Goal: Task Accomplishment & Management: Manage account settings

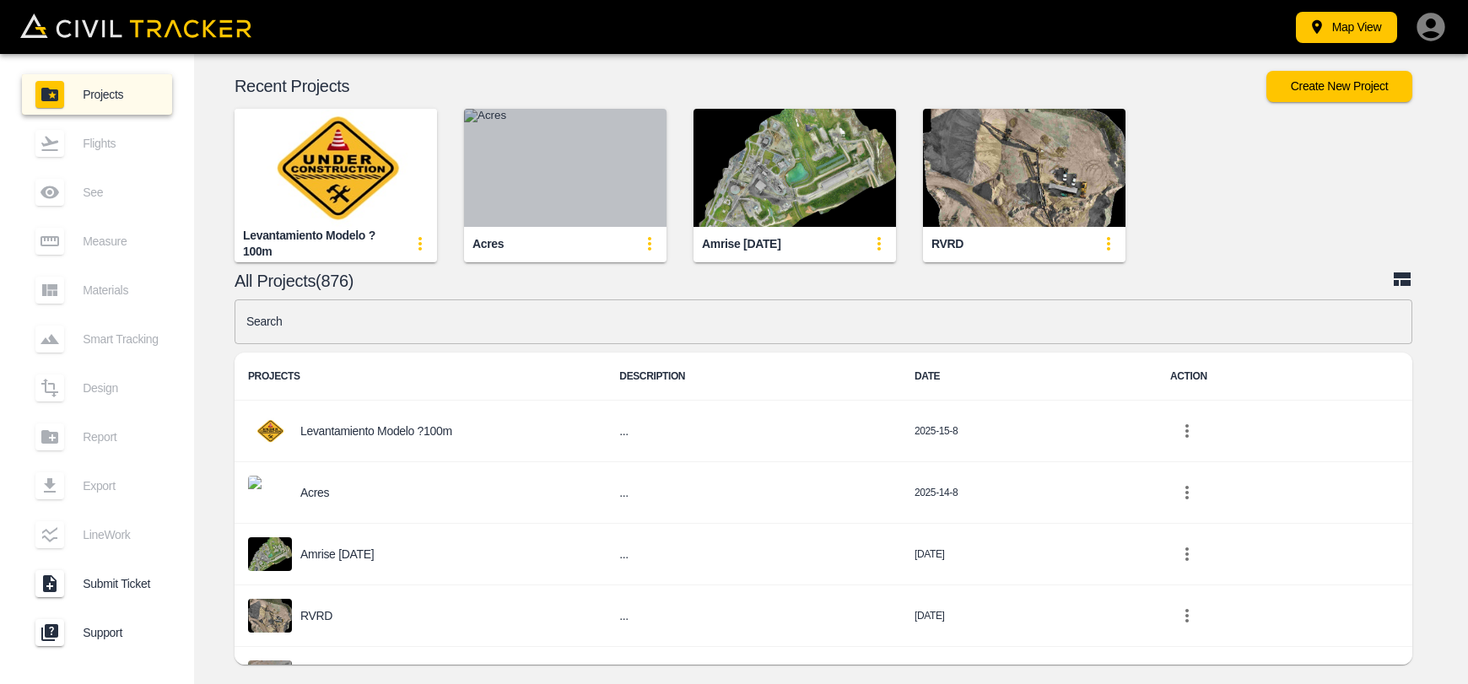
click at [618, 182] on img "button" at bounding box center [565, 168] width 203 height 118
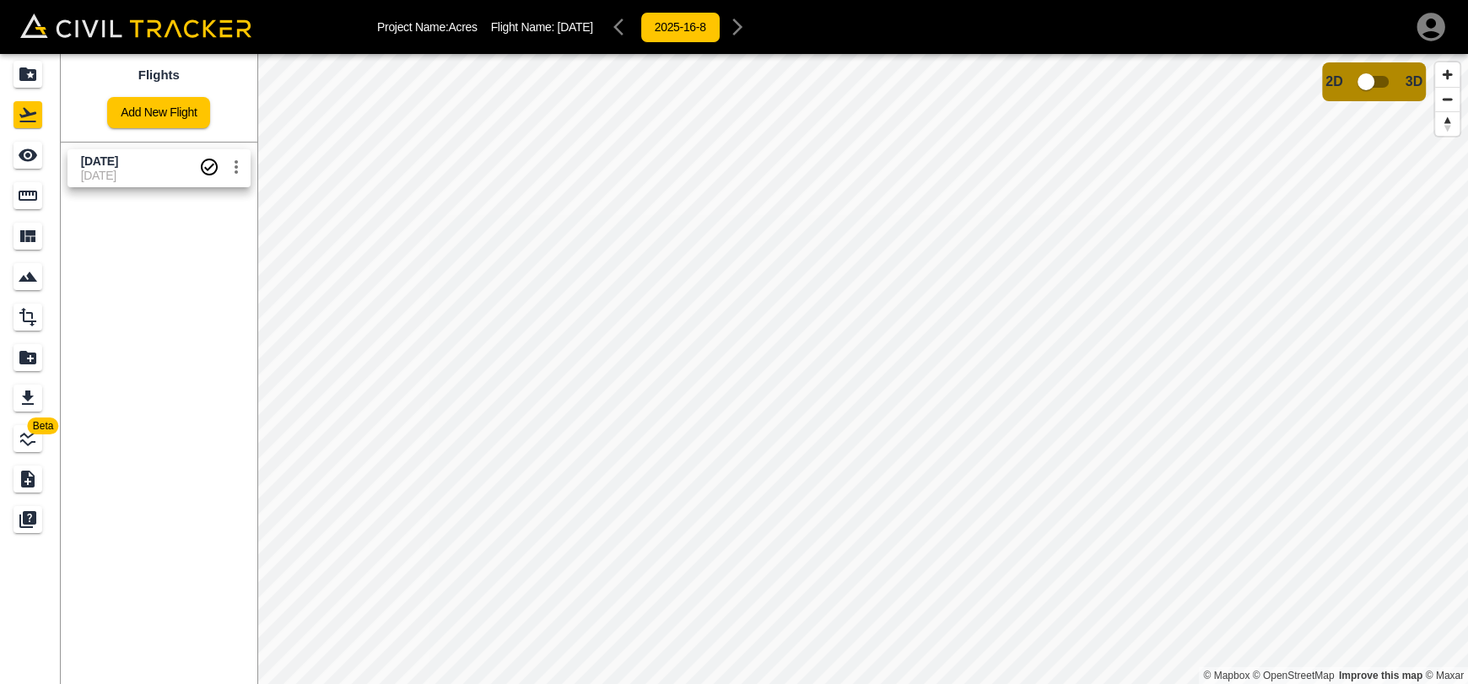
click at [159, 183] on link "[DATE] [DATE]" at bounding box center [159, 168] width 183 height 38
click at [28, 429] on span "Beta" at bounding box center [43, 426] width 31 height 17
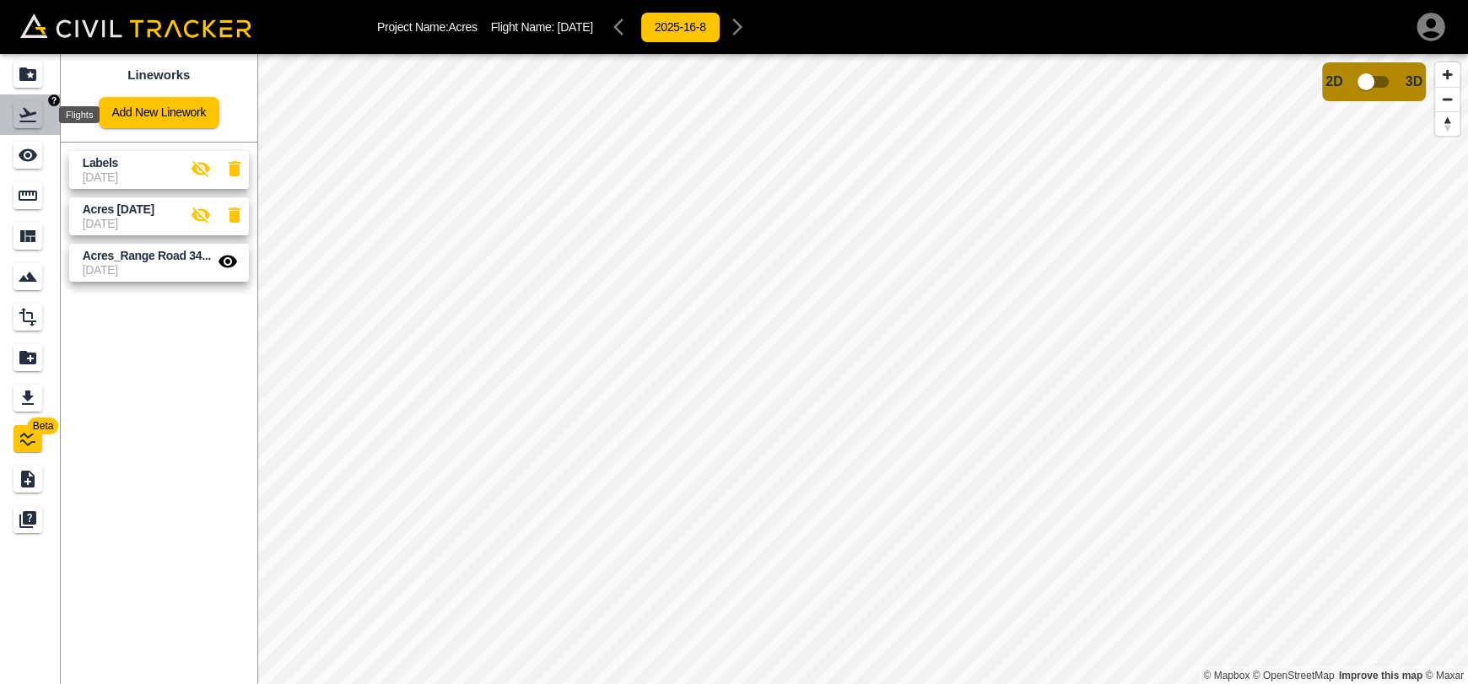
click at [32, 122] on icon "Flights" at bounding box center [27, 115] width 17 height 14
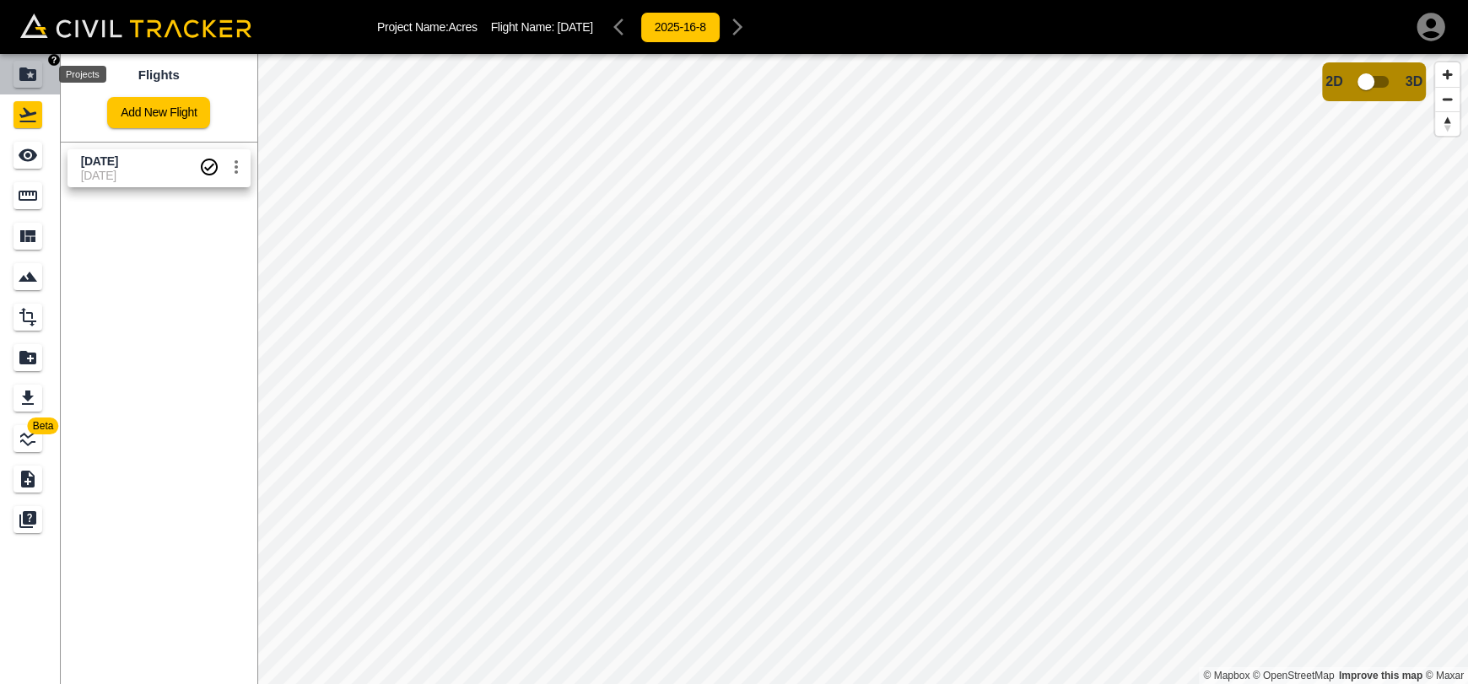
click at [25, 84] on div "Projects" at bounding box center [28, 74] width 29 height 27
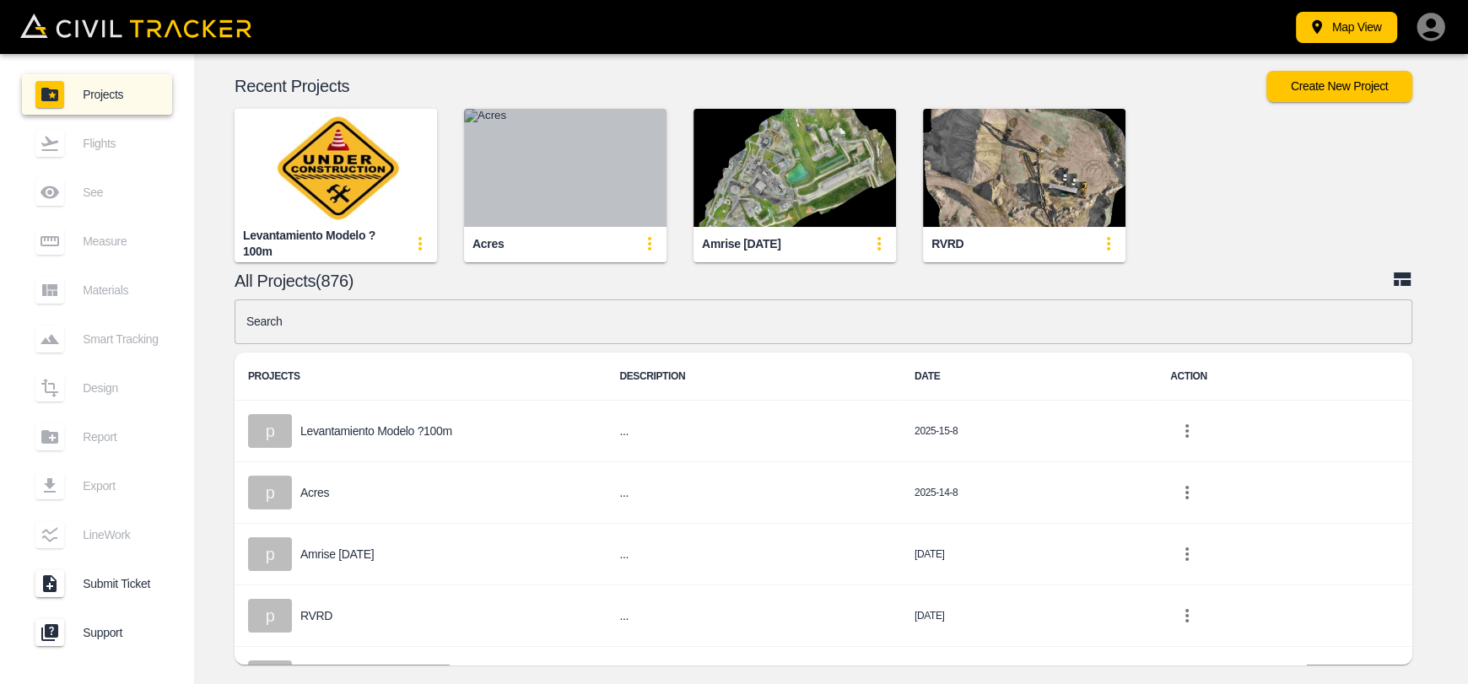
click at [604, 181] on img "button" at bounding box center [565, 168] width 203 height 118
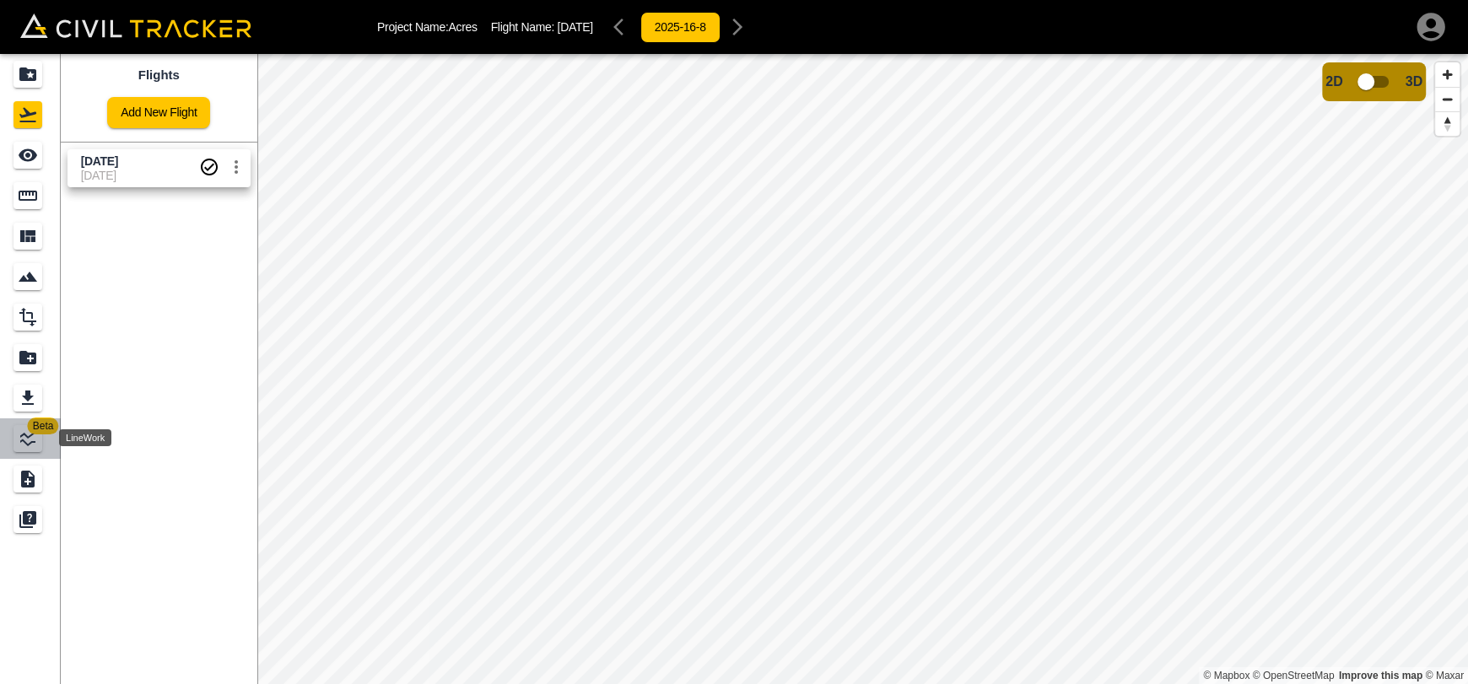
click at [24, 446] on icon "LineWork" at bounding box center [28, 439] width 20 height 20
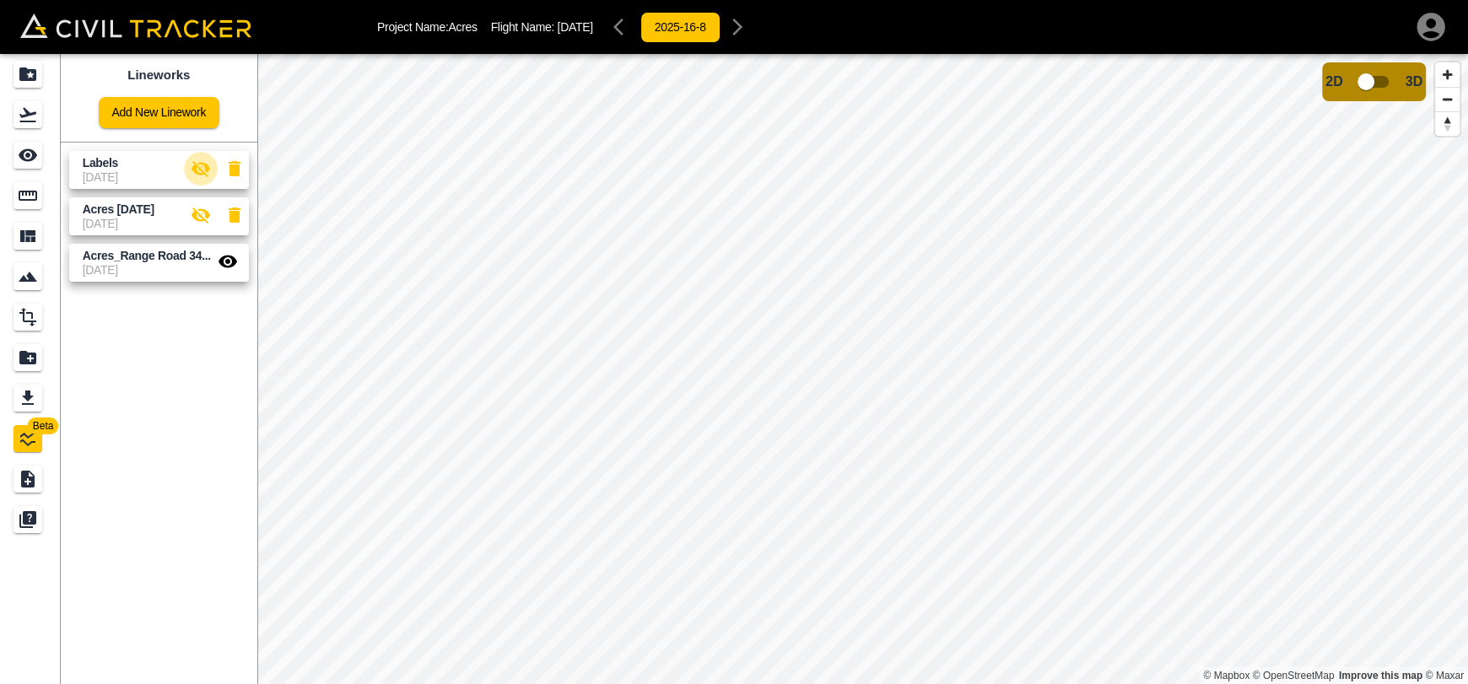
click at [197, 170] on icon "button" at bounding box center [201, 169] width 20 height 20
click at [916, 684] on html "Project Name: Acres Flight Name: Aug 13 2025 2025-16-8 Beta Lineworks Add New L…" at bounding box center [734, 342] width 1468 height 684
click at [228, 160] on icon "button" at bounding box center [234, 169] width 20 height 20
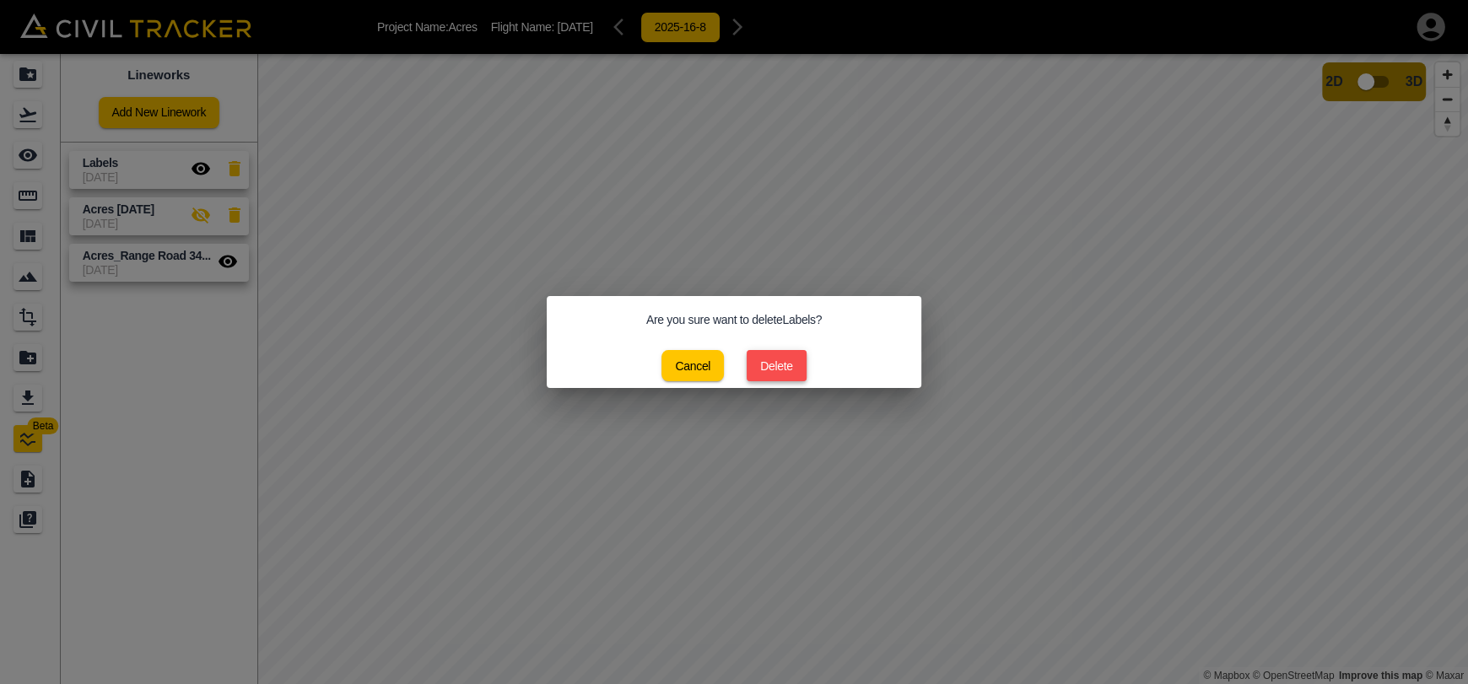
click at [765, 373] on button "Delete" at bounding box center [777, 365] width 60 height 31
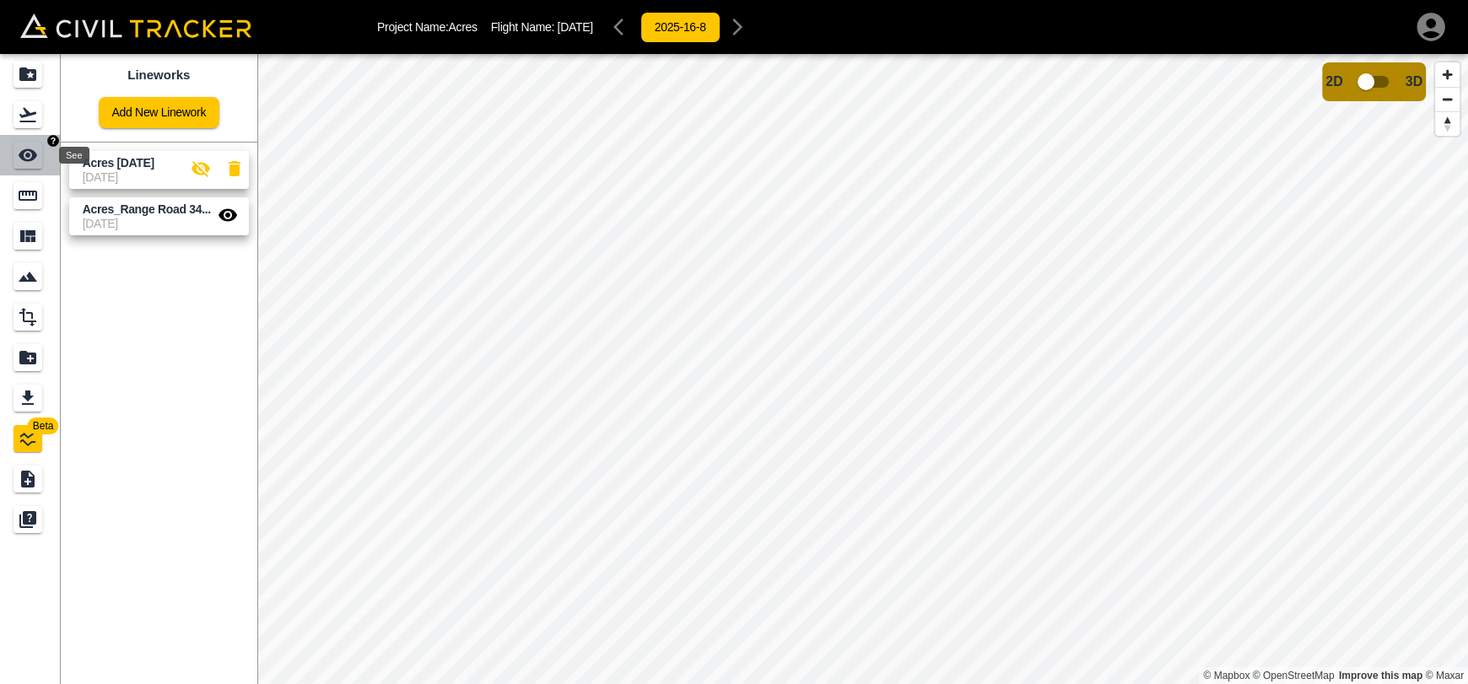
click at [21, 158] on icon "See" at bounding box center [28, 155] width 19 height 13
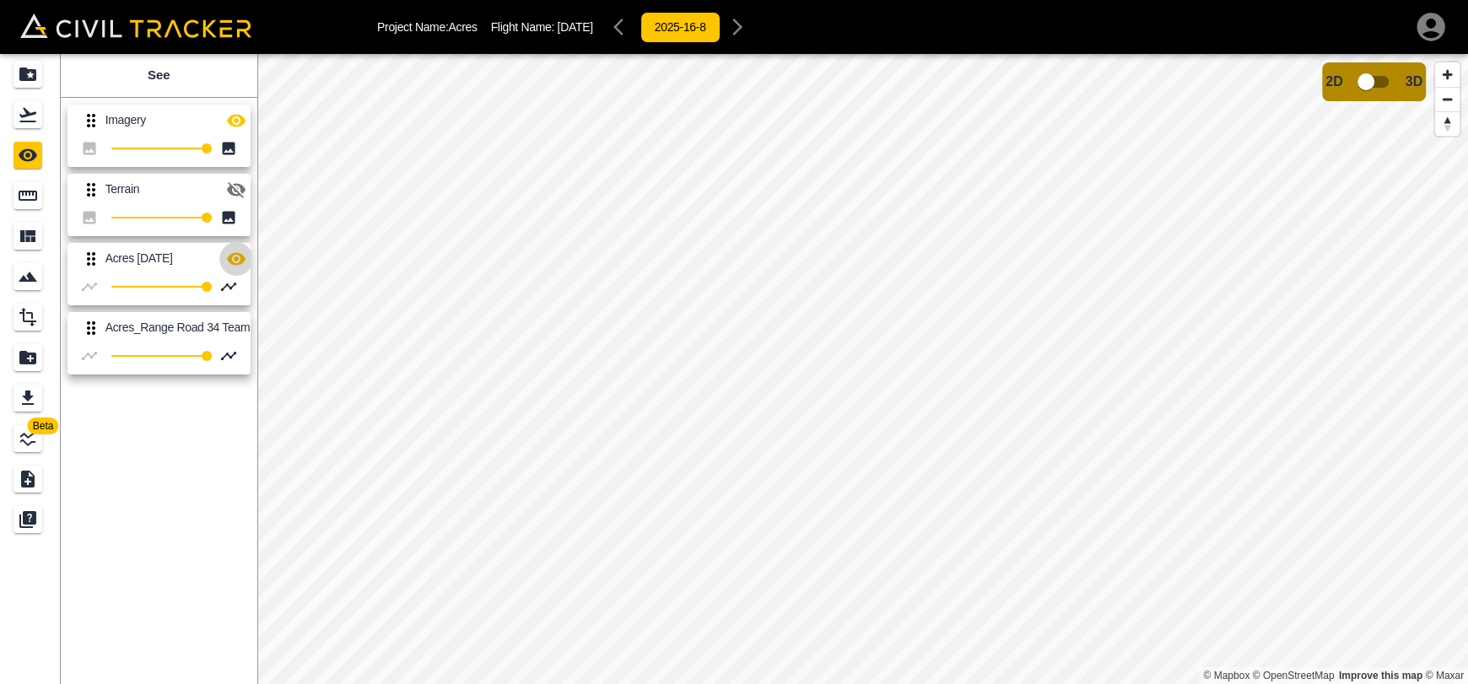
click at [232, 245] on button "button" at bounding box center [236, 259] width 34 height 34
click at [19, 454] on link "Beta" at bounding box center [30, 439] width 61 height 41
